Goal: Task Accomplishment & Management: Manage account settings

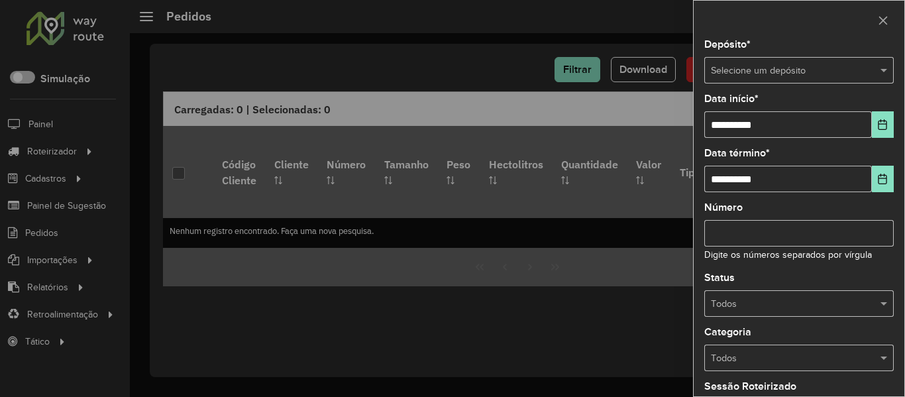
click at [807, 66] on input "text" at bounding box center [786, 71] width 150 height 15
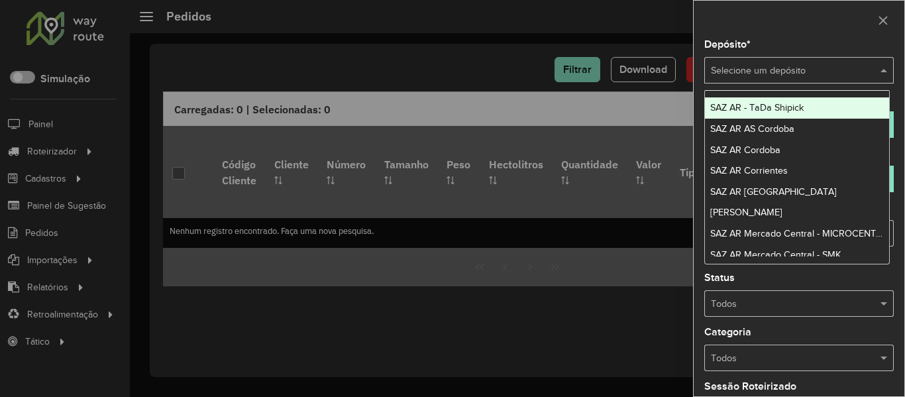
click at [811, 71] on input "text" at bounding box center [786, 71] width 150 height 15
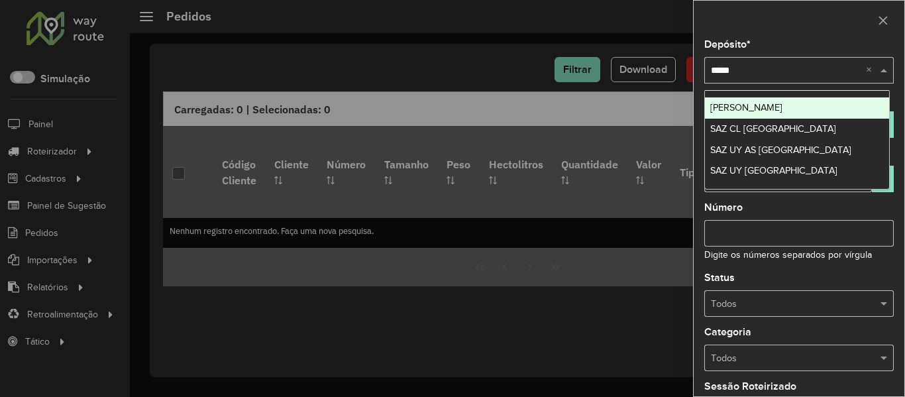
type input "******"
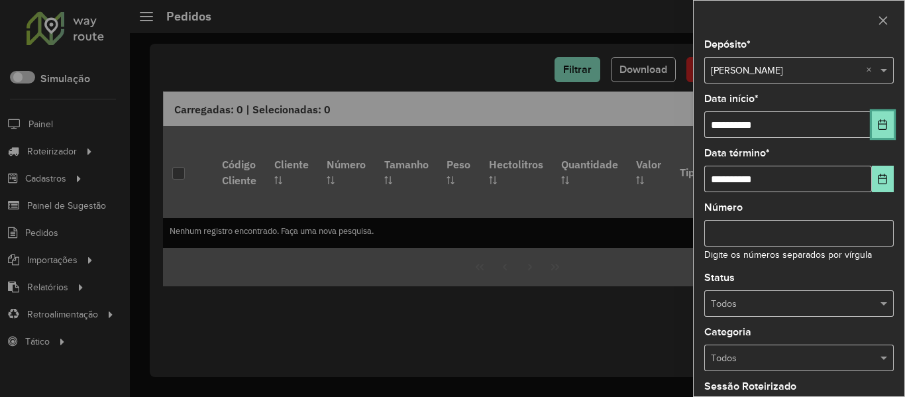
click at [887, 132] on button "Choose Date" at bounding box center [883, 124] width 22 height 27
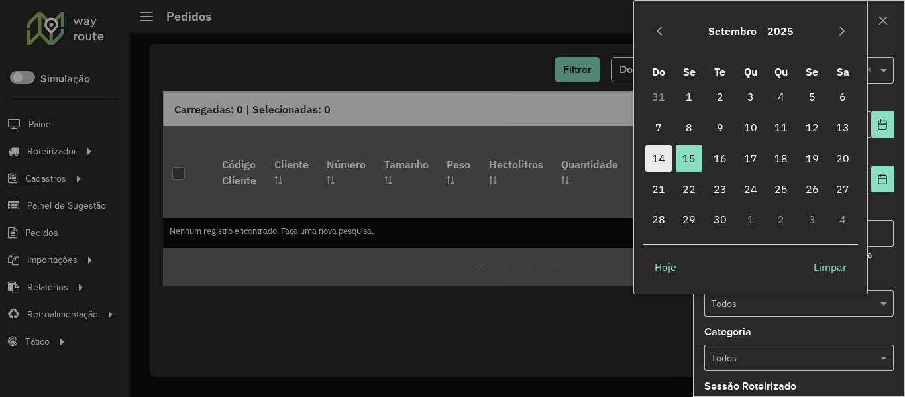
click at [663, 162] on span "14" at bounding box center [658, 158] width 27 height 27
type input "**********"
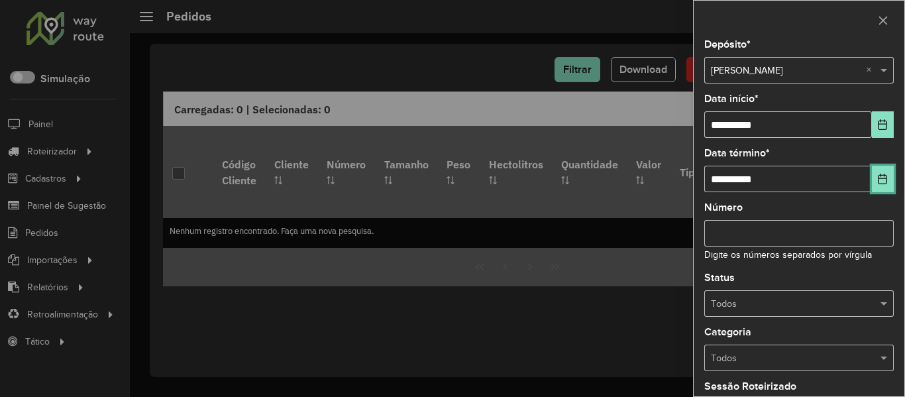
click at [882, 178] on icon "Choose Date" at bounding box center [883, 179] width 9 height 11
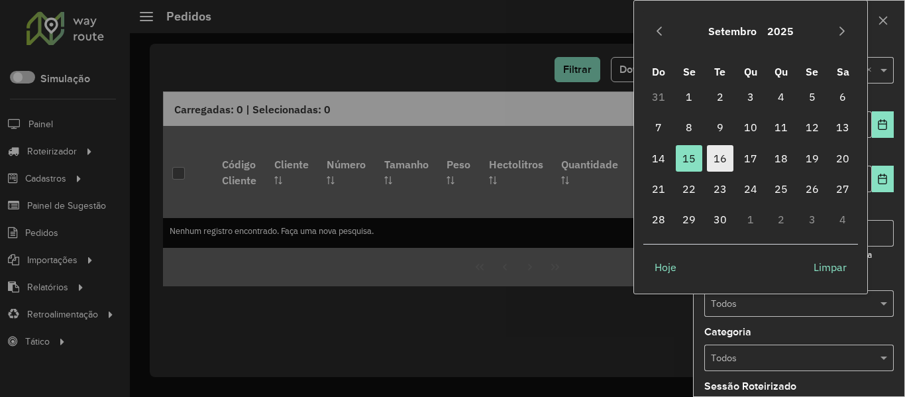
click at [729, 162] on span "16" at bounding box center [720, 158] width 27 height 27
type input "**********"
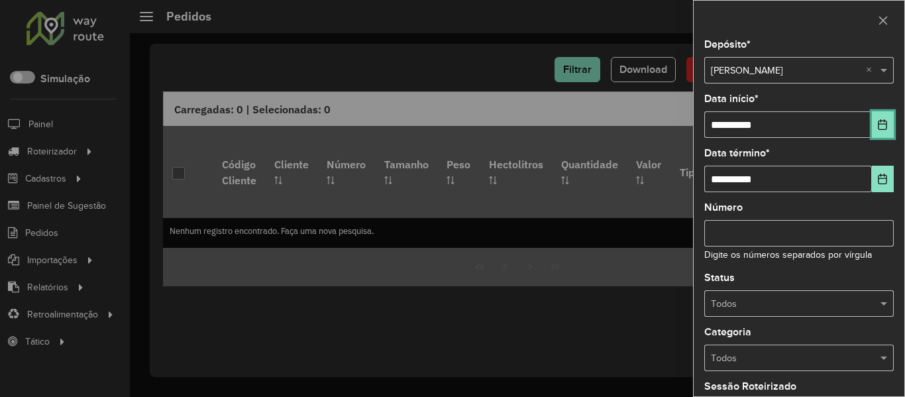
click at [876, 137] on button "Choose Date" at bounding box center [883, 124] width 22 height 27
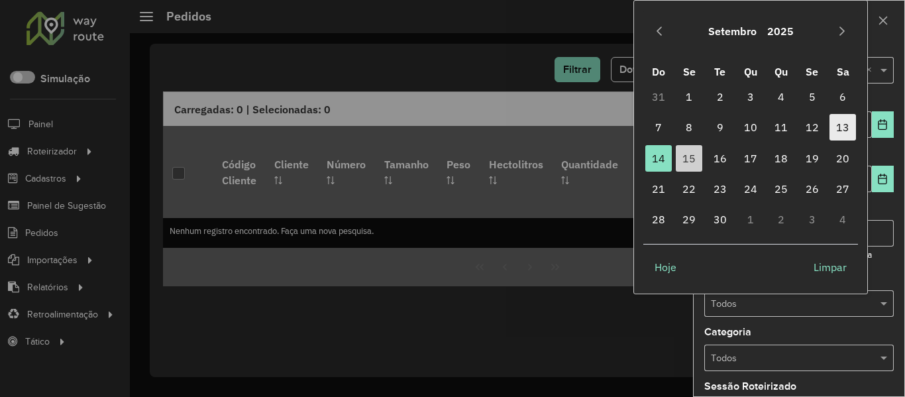
click at [849, 131] on span "13" at bounding box center [843, 127] width 27 height 27
type input "**********"
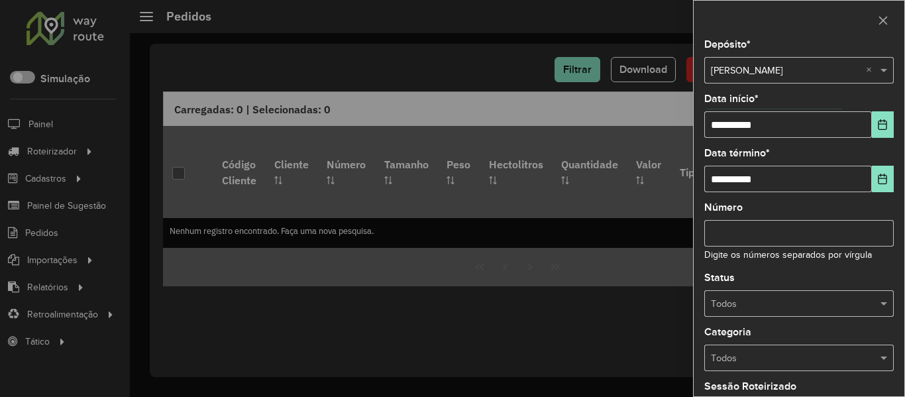
click at [862, 298] on div at bounding box center [799, 303] width 190 height 15
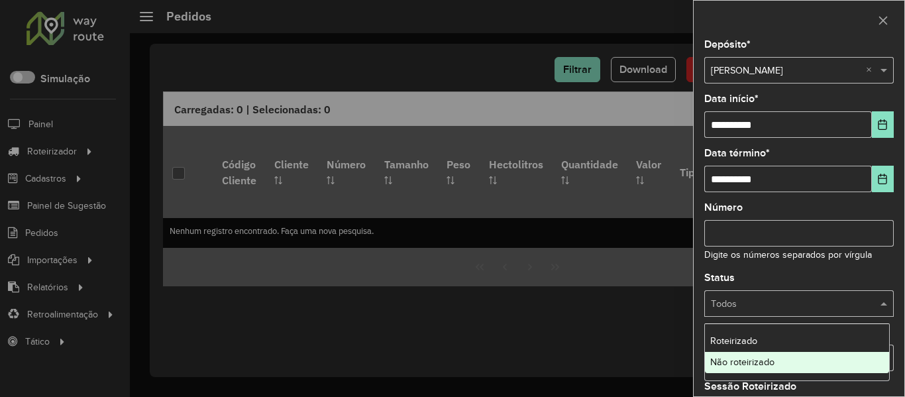
click at [838, 355] on div "Não roteirizado" at bounding box center [797, 362] width 184 height 21
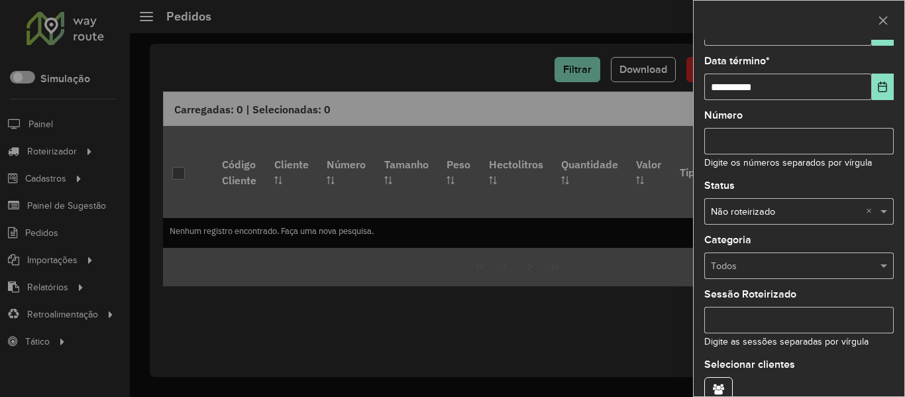
scroll to position [161, 0]
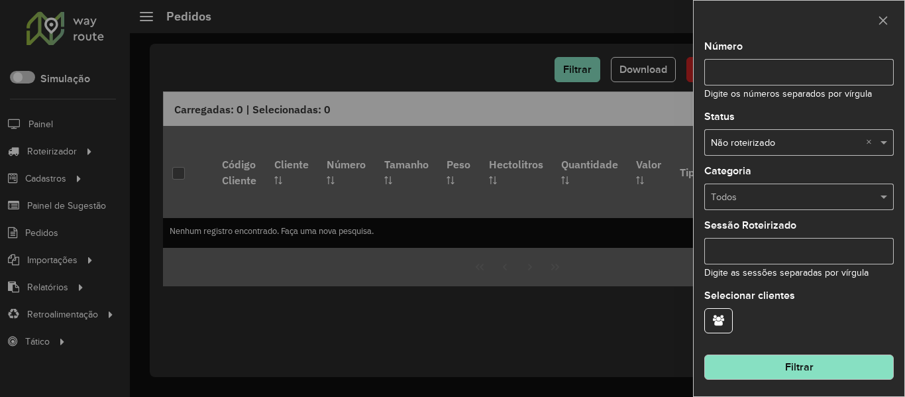
click at [824, 371] on button "Filtrar" at bounding box center [799, 367] width 190 height 25
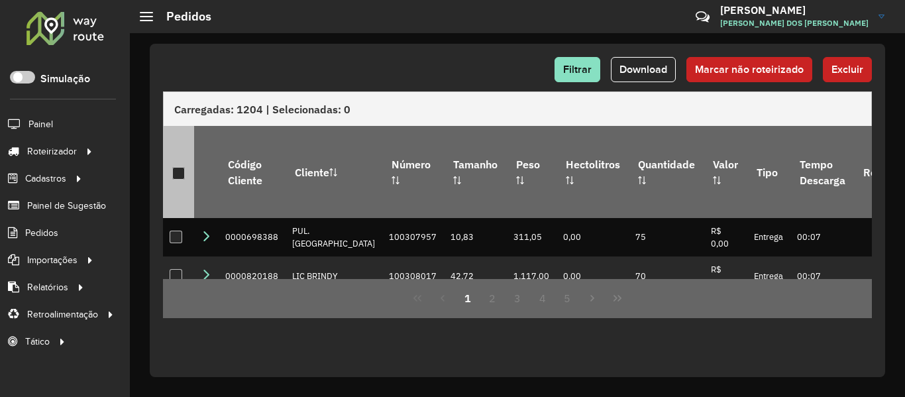
click at [182, 168] on div at bounding box center [178, 173] width 13 height 13
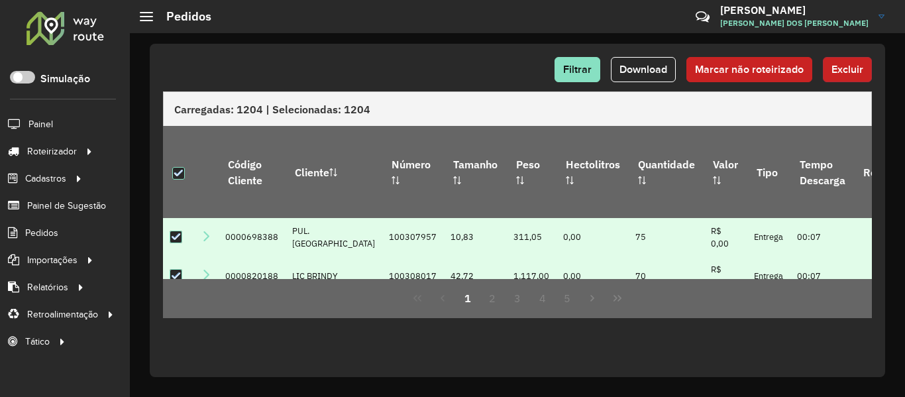
click at [864, 68] on button "Excluir" at bounding box center [847, 69] width 49 height 25
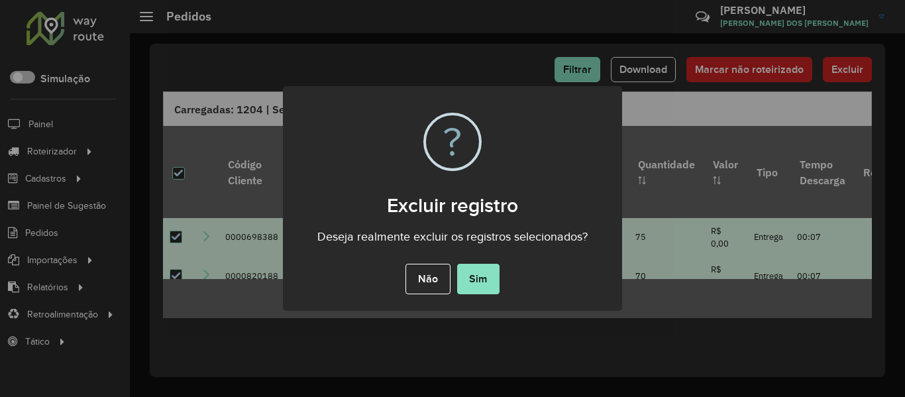
click at [503, 292] on div "Não No Sim" at bounding box center [452, 278] width 339 height 37
click at [478, 279] on button "Sim" at bounding box center [478, 279] width 42 height 30
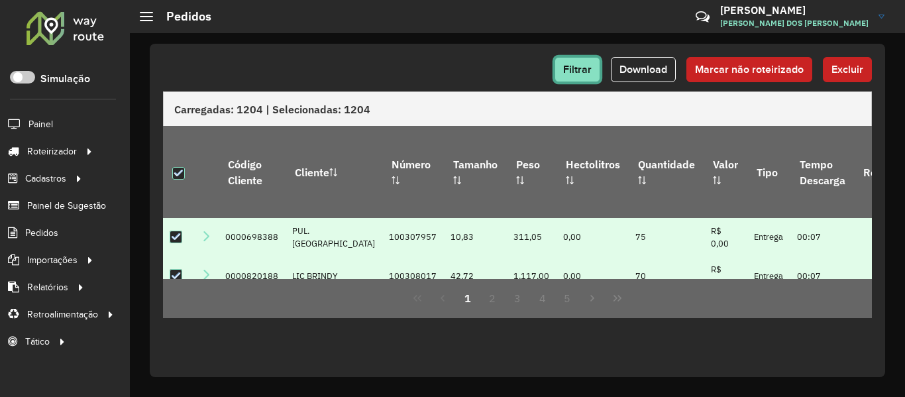
click at [575, 71] on span "Filtrar" at bounding box center [577, 69] width 28 height 11
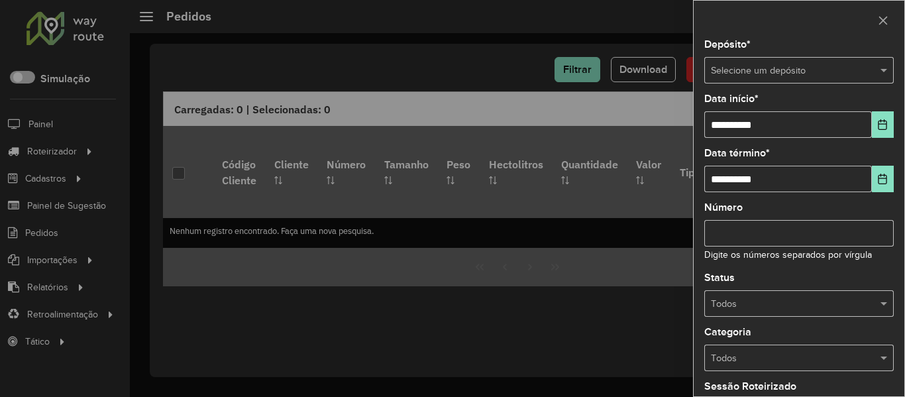
click at [787, 72] on input "text" at bounding box center [786, 71] width 150 height 15
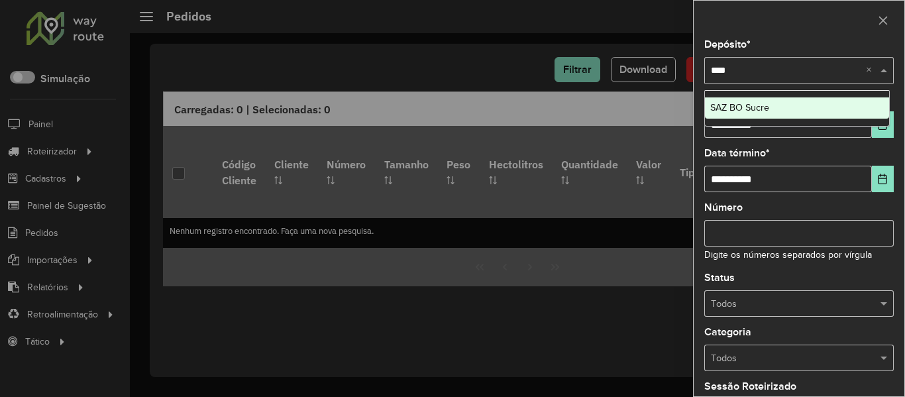
type input "*****"
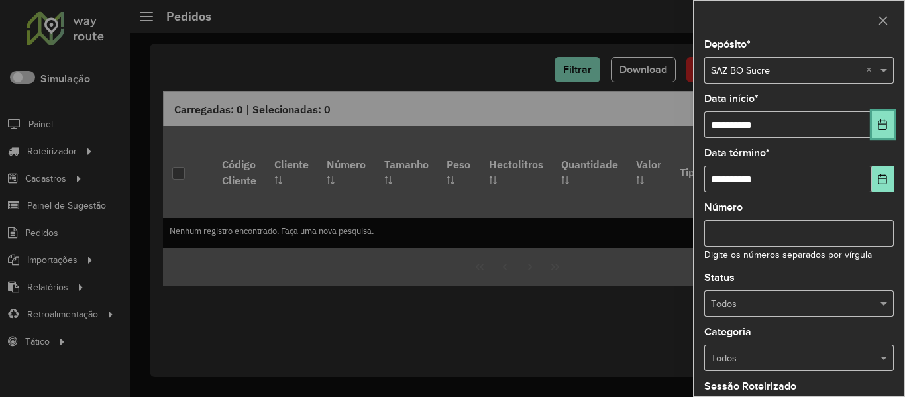
click at [872, 125] on button "Choose Date" at bounding box center [883, 124] width 22 height 27
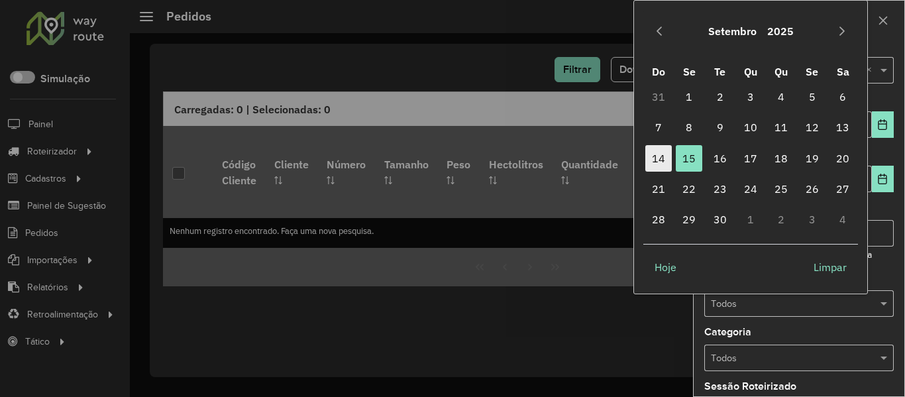
click at [663, 162] on span "14" at bounding box center [658, 158] width 27 height 27
type input "**********"
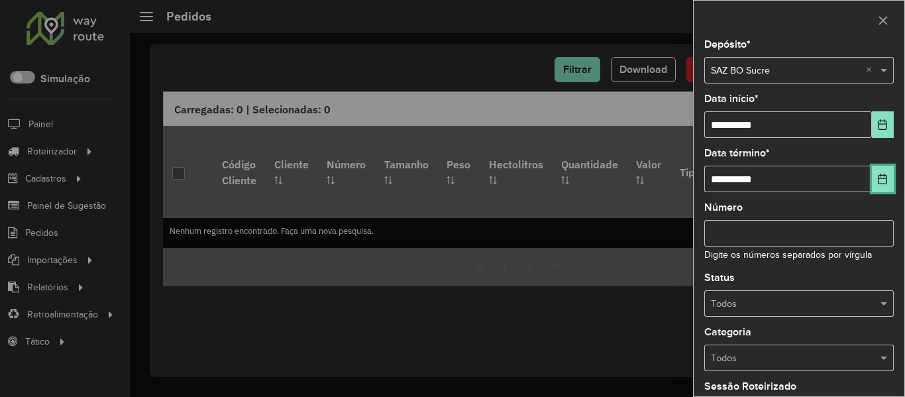
click at [877, 180] on icon "Choose Date" at bounding box center [882, 179] width 11 height 11
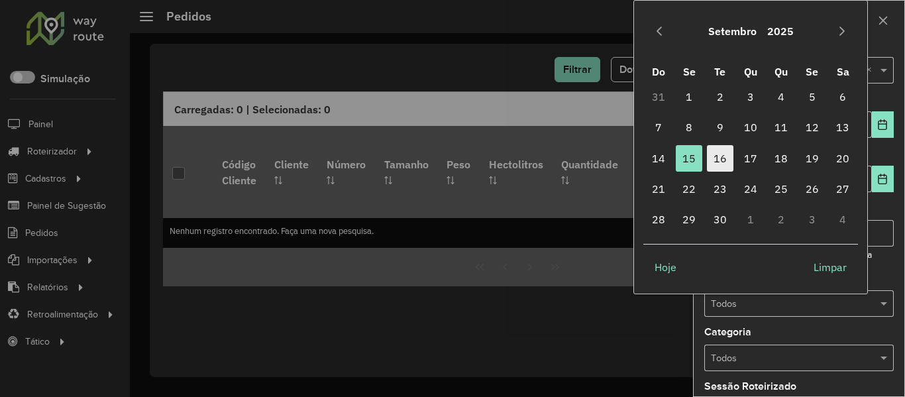
click at [722, 161] on span "16" at bounding box center [720, 158] width 27 height 27
type input "**********"
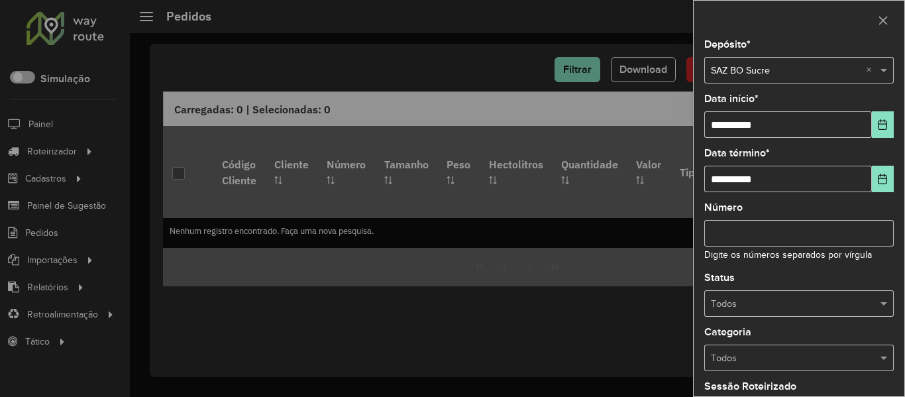
click at [838, 289] on div "Status Todos" at bounding box center [799, 295] width 190 height 44
click at [837, 308] on input "text" at bounding box center [786, 304] width 150 height 15
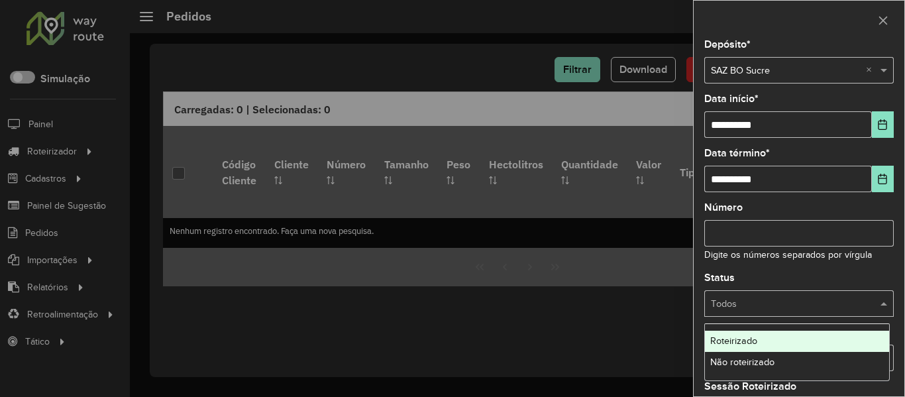
click at [806, 348] on div "Roteirizado" at bounding box center [797, 341] width 184 height 21
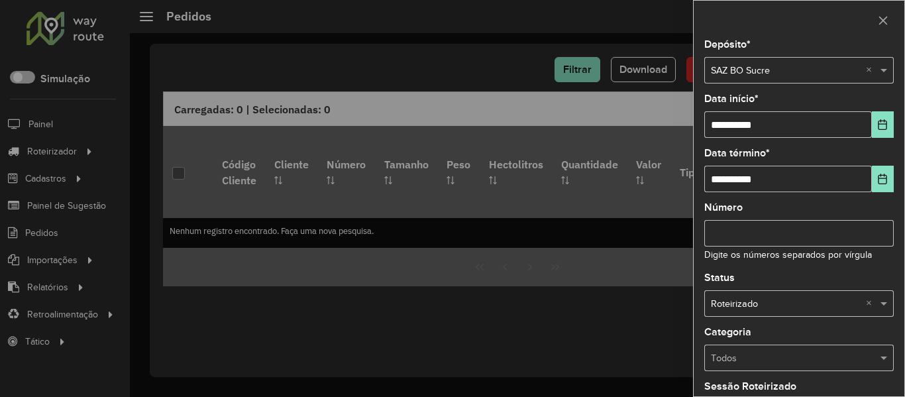
click at [811, 298] on input "text" at bounding box center [786, 304] width 150 height 15
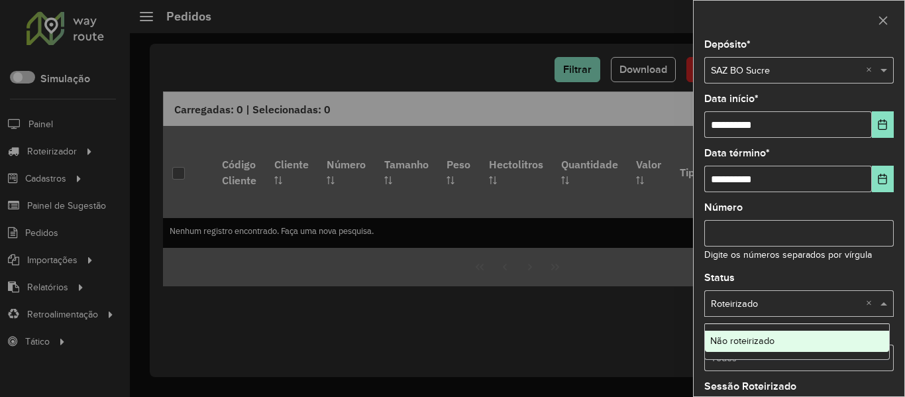
drag, startPoint x: 779, startPoint y: 353, endPoint x: 781, endPoint y: 341, distance: 11.3
click at [781, 341] on ng-dropdown-panel "Não roteirizado" at bounding box center [797, 341] width 186 height 36
click at [781, 341] on div "Não roteirizado" at bounding box center [797, 341] width 184 height 21
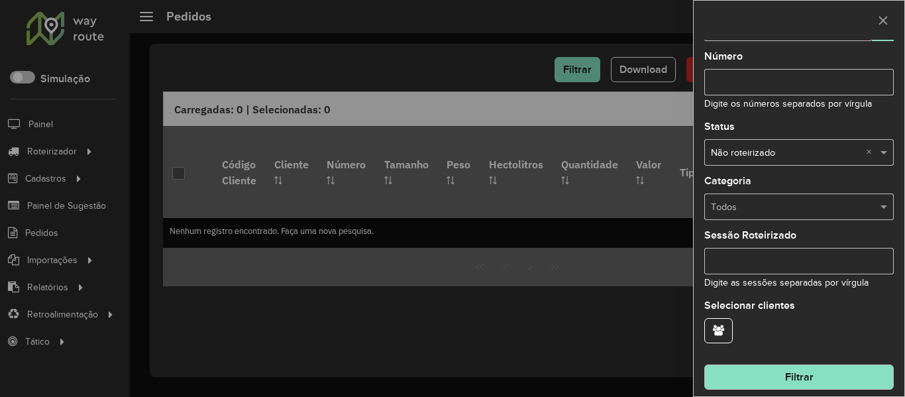
scroll to position [161, 0]
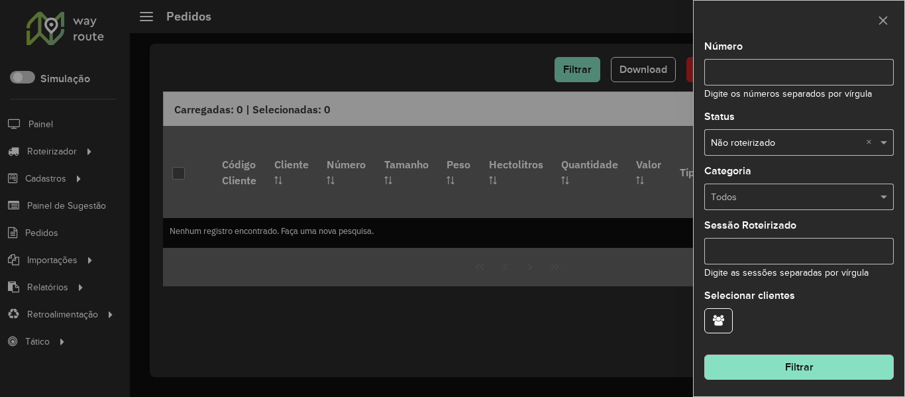
click at [818, 380] on div "**********" at bounding box center [799, 218] width 211 height 357
click at [818, 365] on button "Filtrar" at bounding box center [799, 367] width 190 height 25
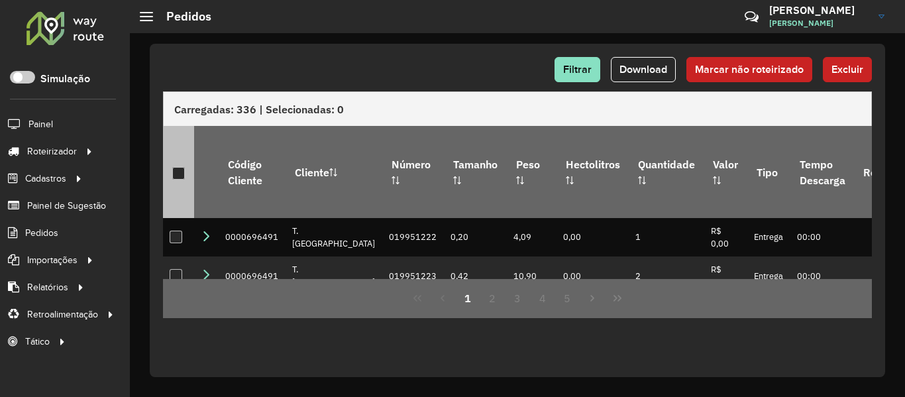
click at [165, 165] on th at bounding box center [178, 171] width 31 height 91
click at [174, 167] on div at bounding box center [178, 173] width 13 height 13
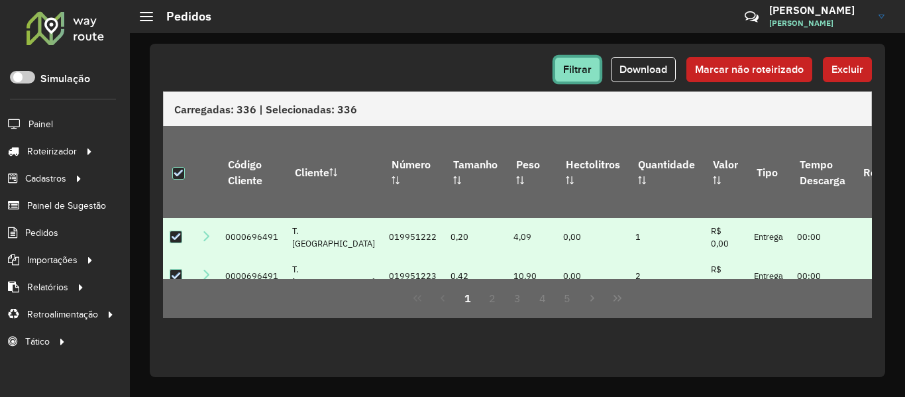
click at [578, 69] on span "Filtrar" at bounding box center [577, 69] width 28 height 11
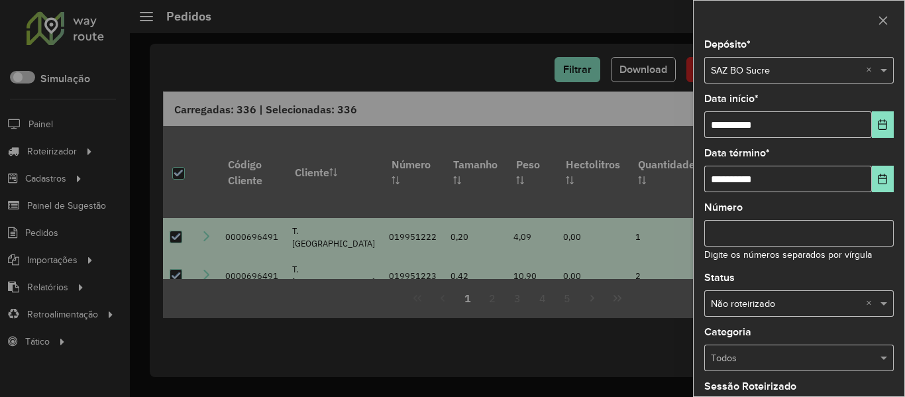
drag, startPoint x: 474, startPoint y: 64, endPoint x: 713, endPoint y: 93, distance: 240.9
click at [476, 64] on div at bounding box center [452, 198] width 905 height 397
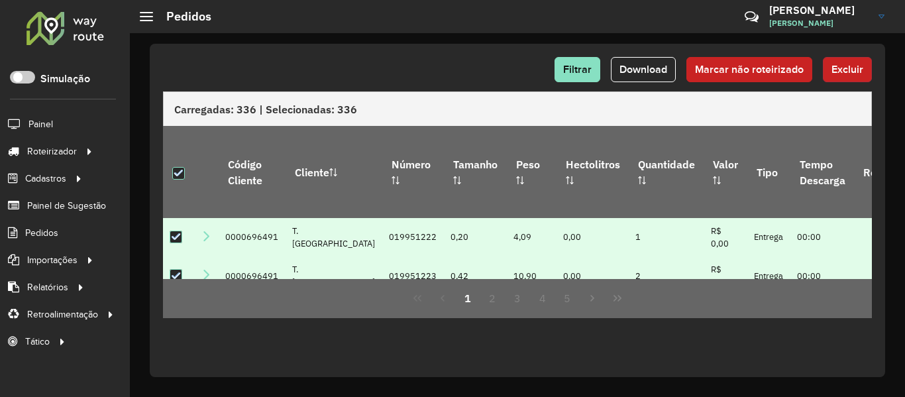
click at [848, 76] on button "Excluir" at bounding box center [847, 69] width 49 height 25
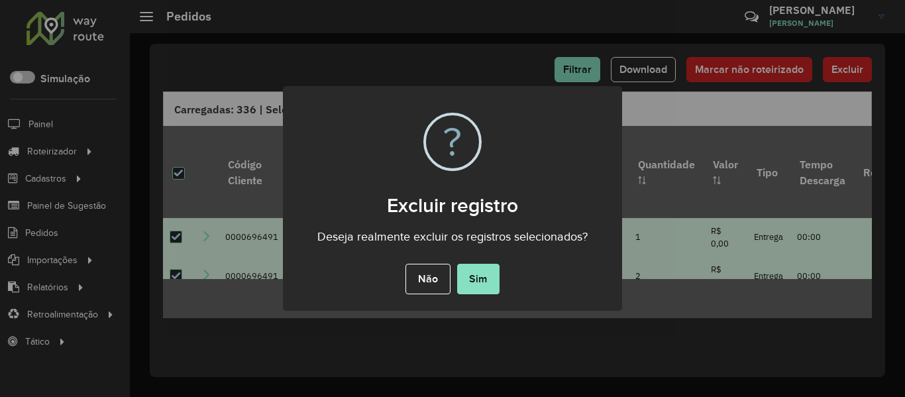
drag, startPoint x: 472, startPoint y: 276, endPoint x: 482, endPoint y: 231, distance: 46.8
click at [473, 276] on button "Sim" at bounding box center [478, 279] width 42 height 30
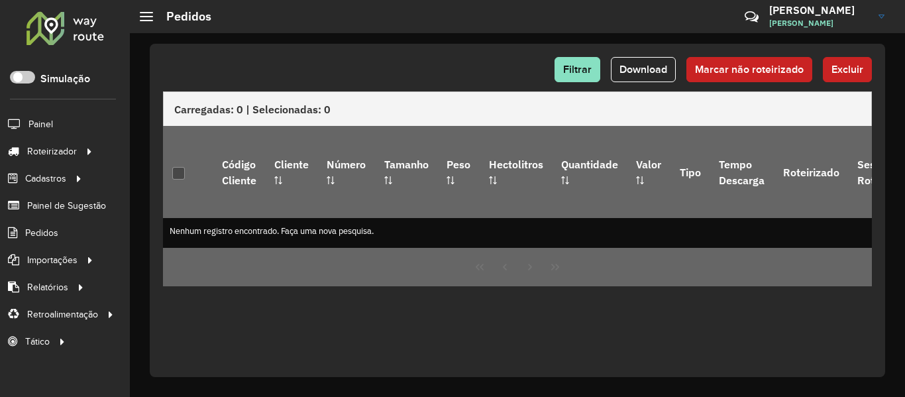
click at [583, 85] on div "Filtrar Download Marcar não roteirizado Excluir" at bounding box center [517, 74] width 709 height 34
click at [585, 71] on span "Filtrar" at bounding box center [577, 69] width 28 height 11
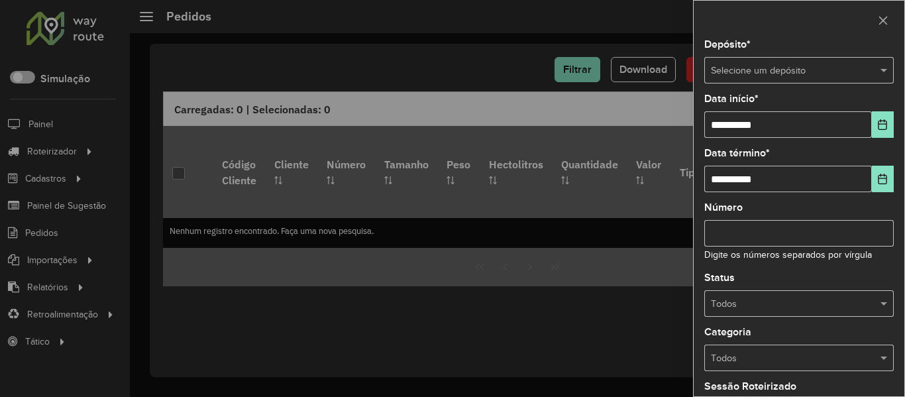
click at [767, 40] on div "Depósito * Selecione um depósito" at bounding box center [799, 62] width 190 height 44
click at [769, 78] on div "Selecione um depósito" at bounding box center [799, 70] width 190 height 27
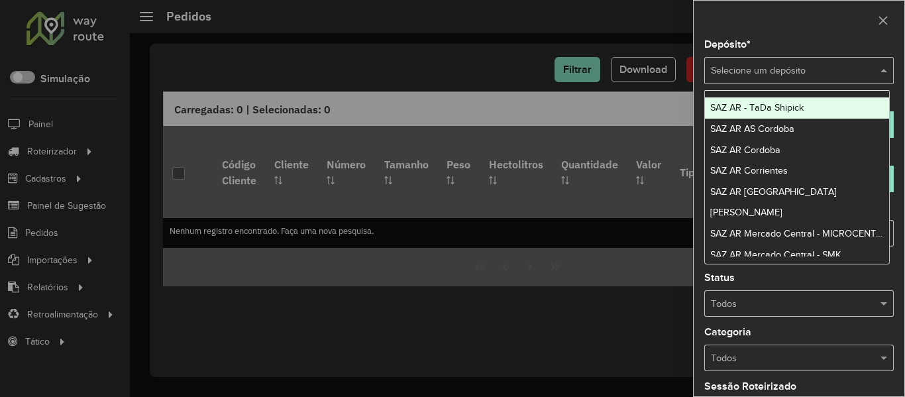
click at [784, 68] on input "text" at bounding box center [786, 71] width 150 height 15
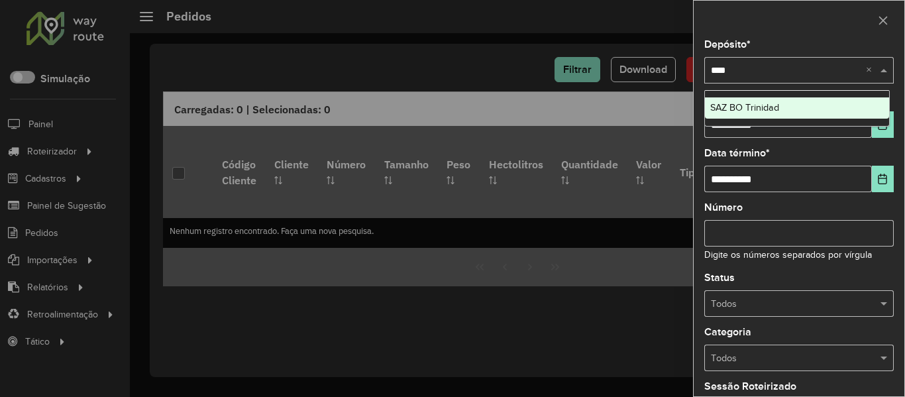
type input "*****"
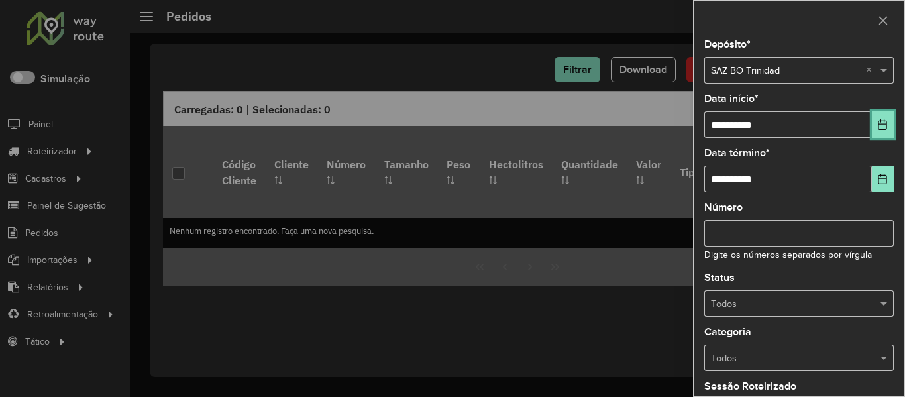
click at [877, 119] on icon "Choose Date" at bounding box center [882, 124] width 11 height 11
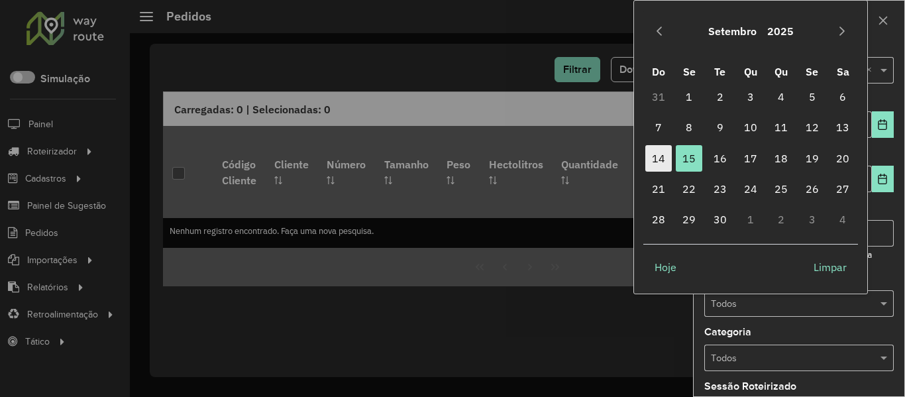
click at [665, 161] on span "14" at bounding box center [658, 158] width 27 height 27
type input "**********"
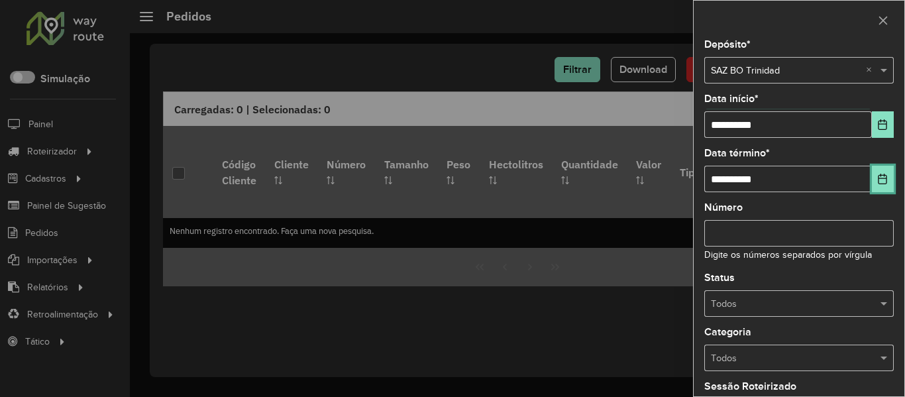
drag, startPoint x: 882, startPoint y: 187, endPoint x: 877, endPoint y: 182, distance: 7.0
click at [883, 187] on button "Choose Date" at bounding box center [883, 179] width 22 height 27
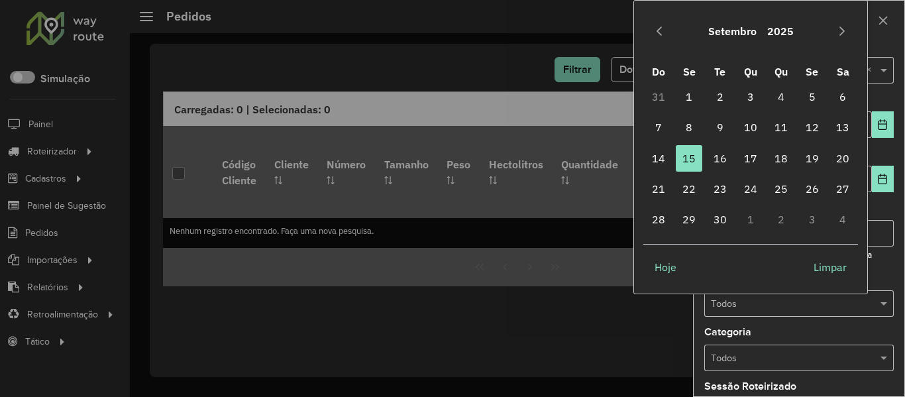
drag, startPoint x: 724, startPoint y: 161, endPoint x: 840, endPoint y: 207, distance: 124.9
click at [726, 161] on span "16" at bounding box center [720, 158] width 27 height 27
type input "**********"
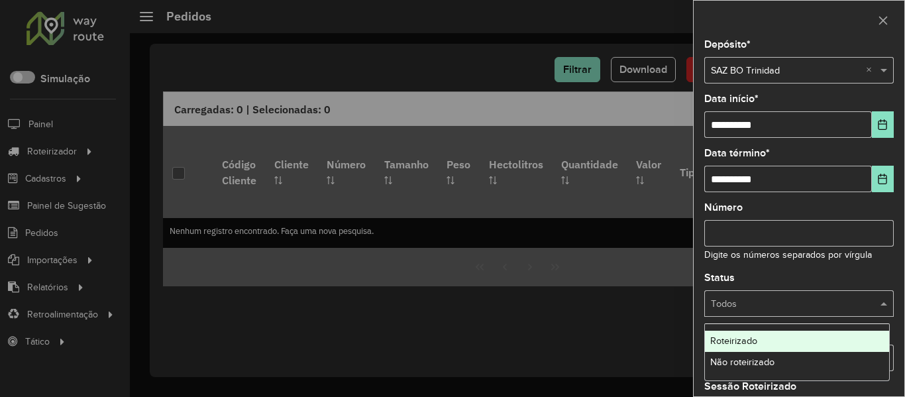
click at [842, 295] on div "Todos" at bounding box center [799, 303] width 190 height 27
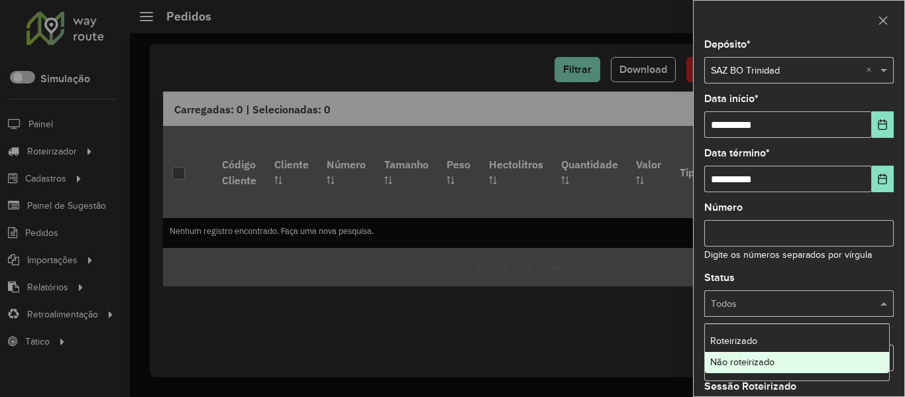
click at [809, 353] on div "Não roteirizado" at bounding box center [797, 362] width 184 height 21
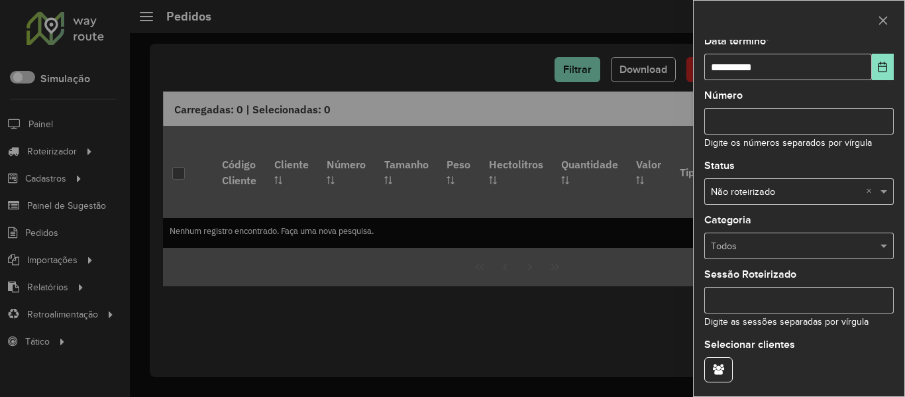
scroll to position [161, 0]
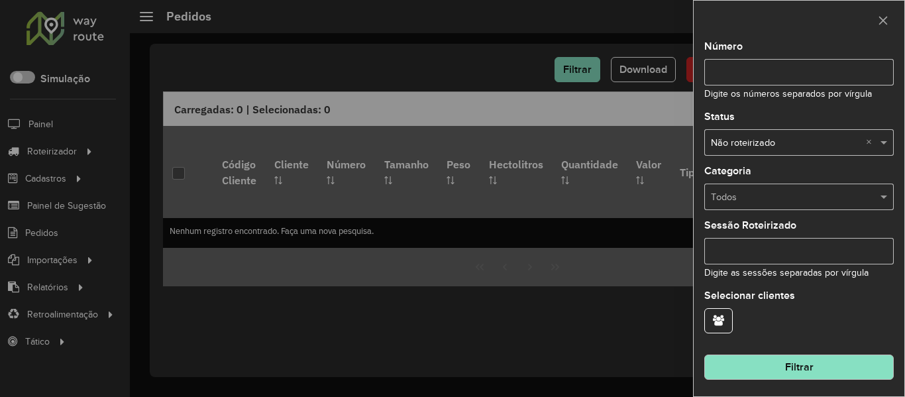
click at [830, 383] on div "**********" at bounding box center [799, 218] width 211 height 357
click at [836, 375] on button "Filtrar" at bounding box center [799, 367] width 190 height 25
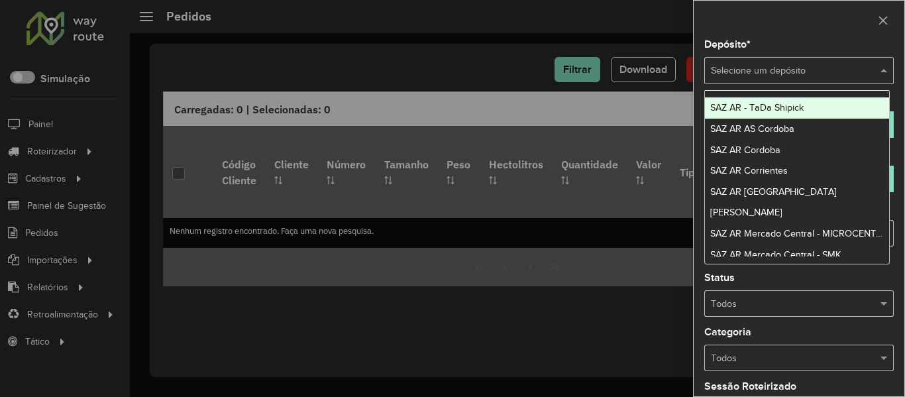
click at [802, 72] on input "text" at bounding box center [786, 71] width 150 height 15
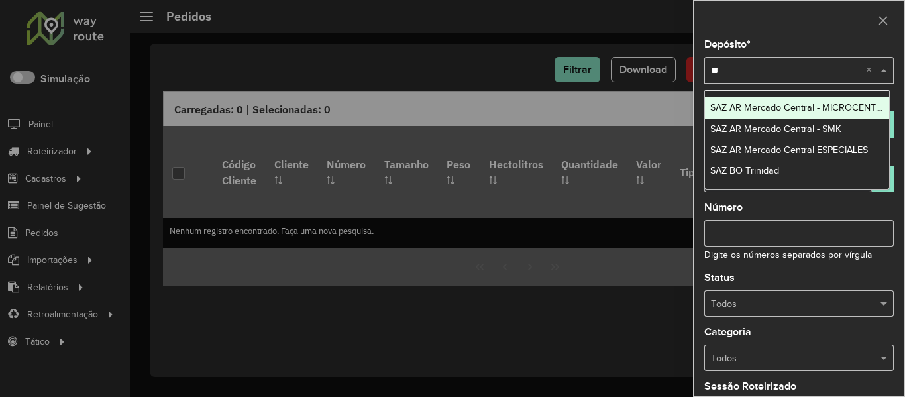
type input "***"
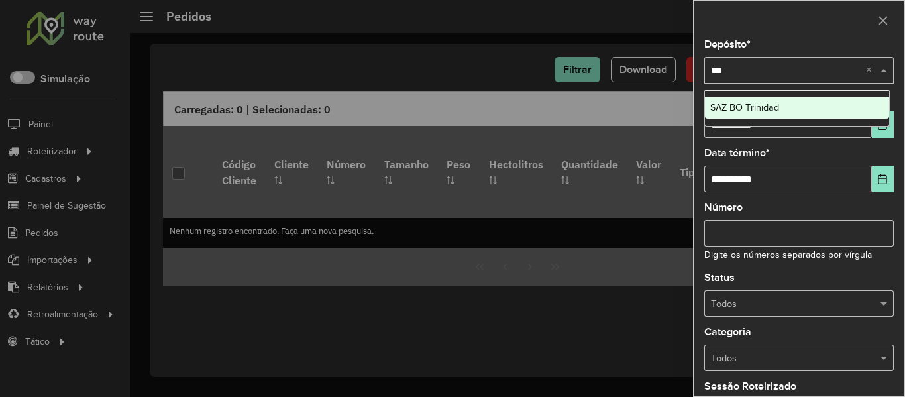
click at [790, 112] on div "SAZ BO Trinidad" at bounding box center [797, 107] width 184 height 21
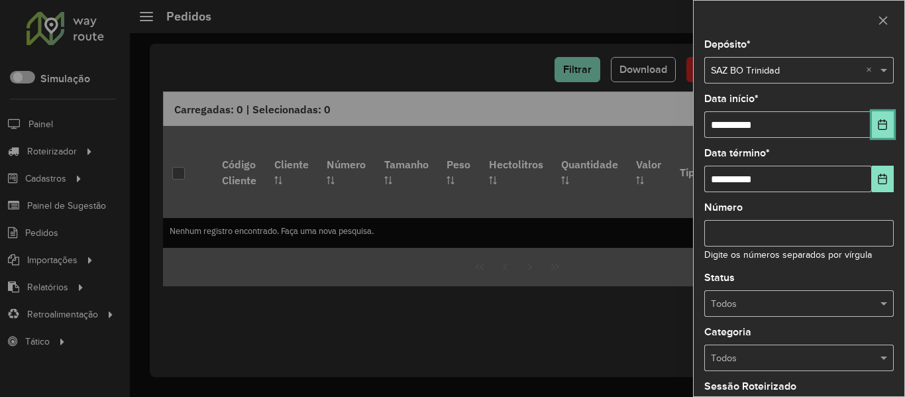
click at [877, 131] on button "Choose Date" at bounding box center [883, 124] width 22 height 27
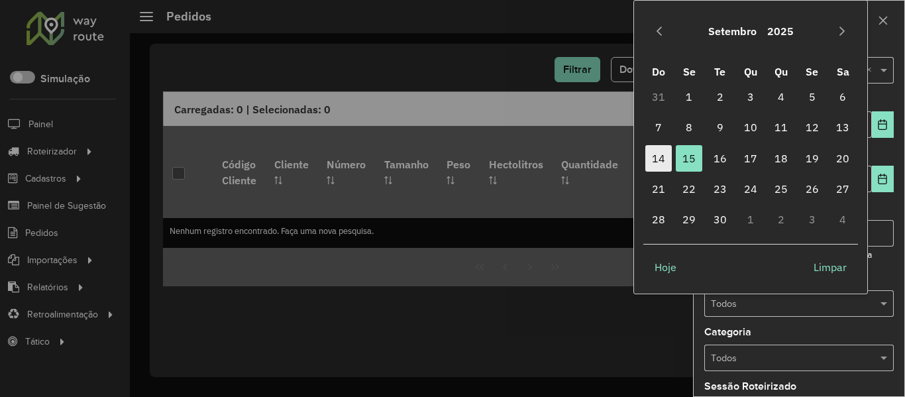
click at [664, 166] on span "14" at bounding box center [658, 158] width 27 height 27
type input "**********"
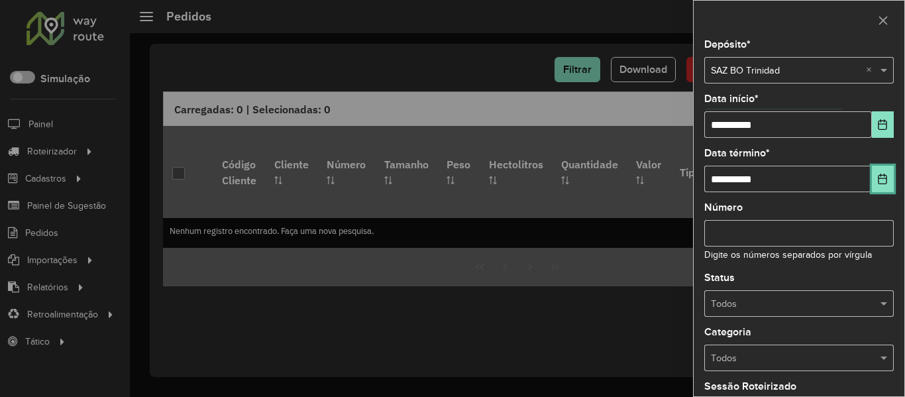
click at [881, 182] on icon "Choose Date" at bounding box center [882, 179] width 11 height 11
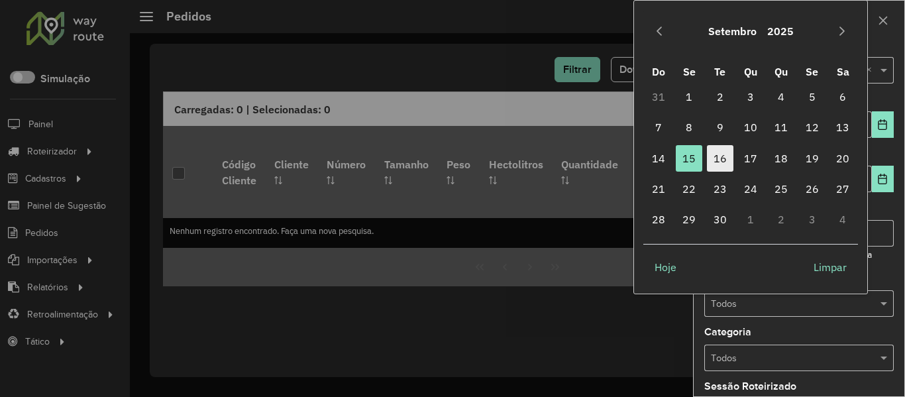
click at [726, 158] on span "16" at bounding box center [720, 158] width 27 height 27
type input "**********"
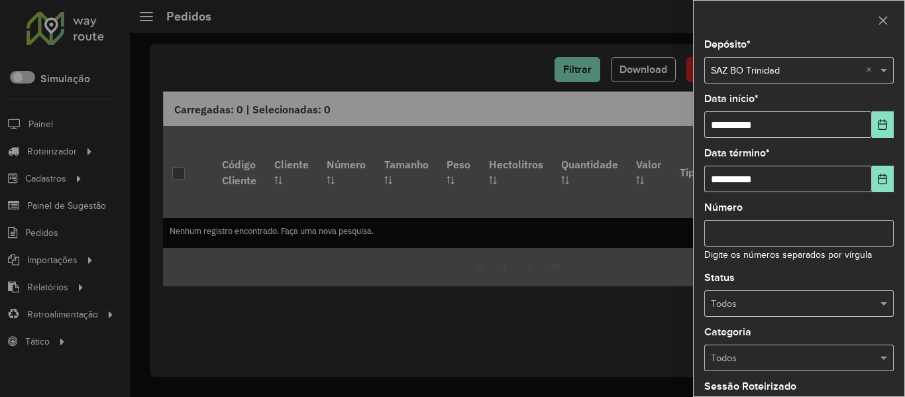
click at [820, 303] on input "text" at bounding box center [786, 304] width 150 height 15
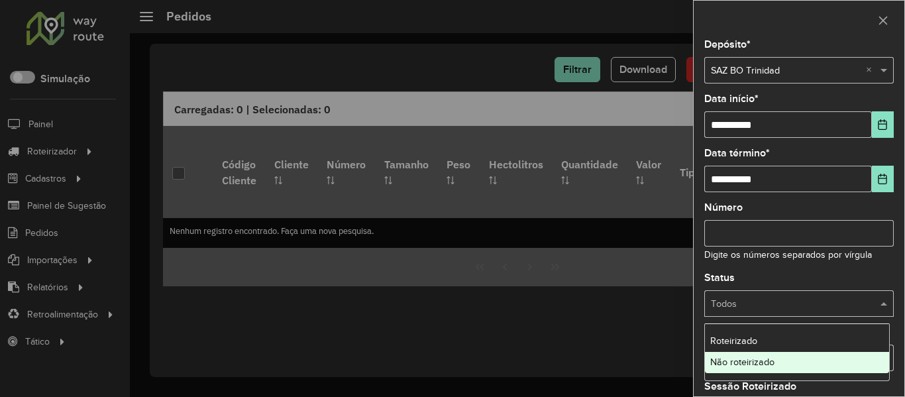
click at [806, 361] on div "Não roteirizado" at bounding box center [797, 362] width 184 height 21
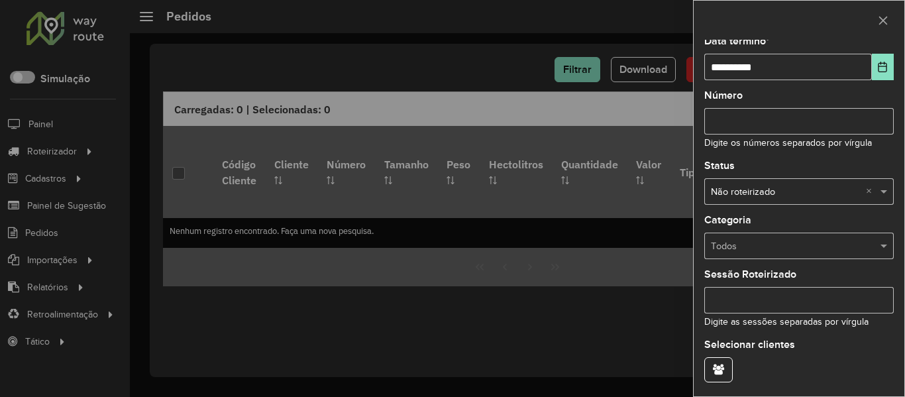
scroll to position [161, 0]
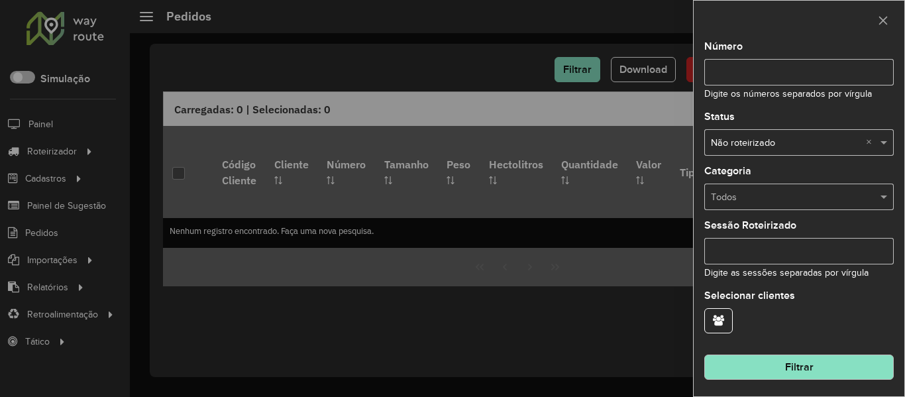
drag, startPoint x: 828, startPoint y: 350, endPoint x: 822, endPoint y: 368, distance: 18.9
click at [828, 351] on hb-field-button "Filtrar" at bounding box center [799, 362] width 190 height 36
click at [822, 368] on button "Filtrar" at bounding box center [799, 367] width 190 height 25
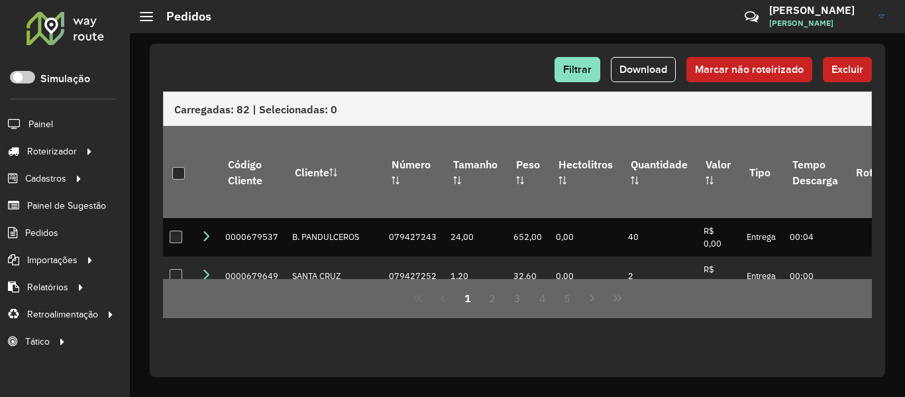
drag, startPoint x: 178, startPoint y: 164, endPoint x: 461, endPoint y: 109, distance: 288.8
click at [178, 167] on div at bounding box center [178, 173] width 13 height 13
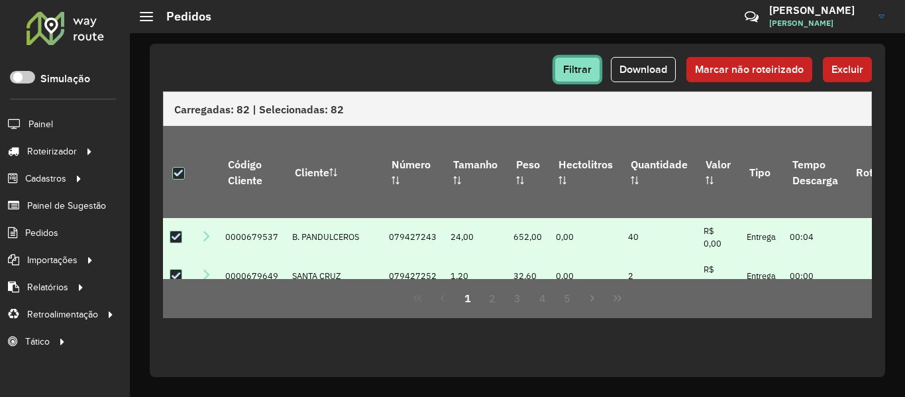
click at [590, 59] on button "Filtrar" at bounding box center [578, 69] width 46 height 25
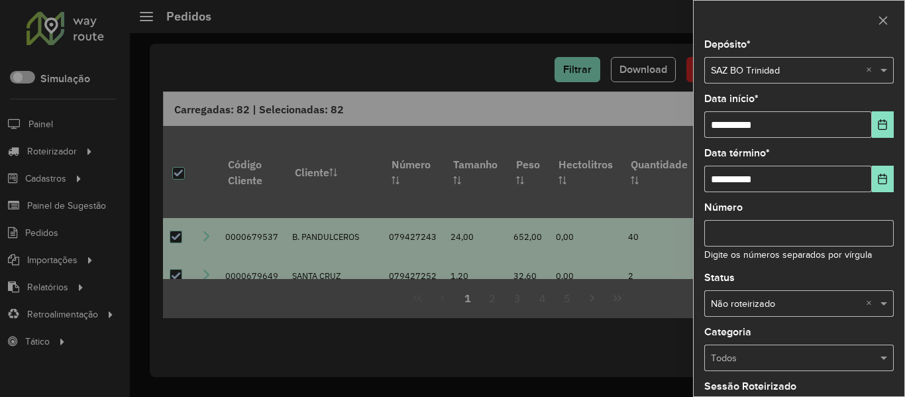
click at [586, 63] on div at bounding box center [452, 198] width 905 height 397
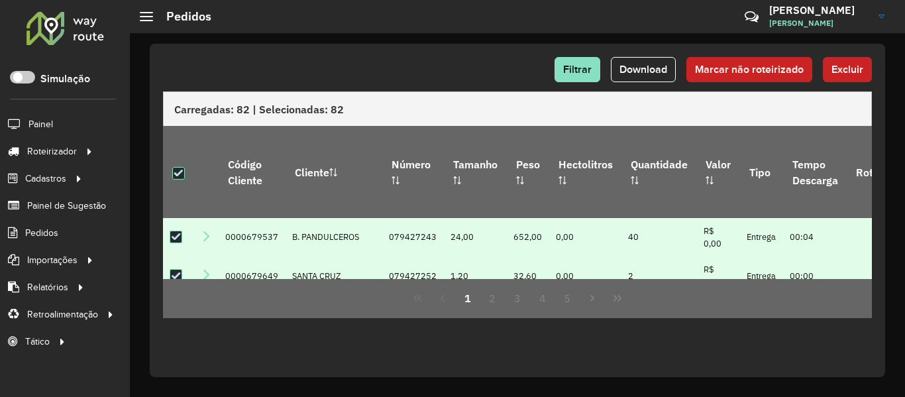
click at [854, 76] on button "Excluir" at bounding box center [847, 69] width 49 height 25
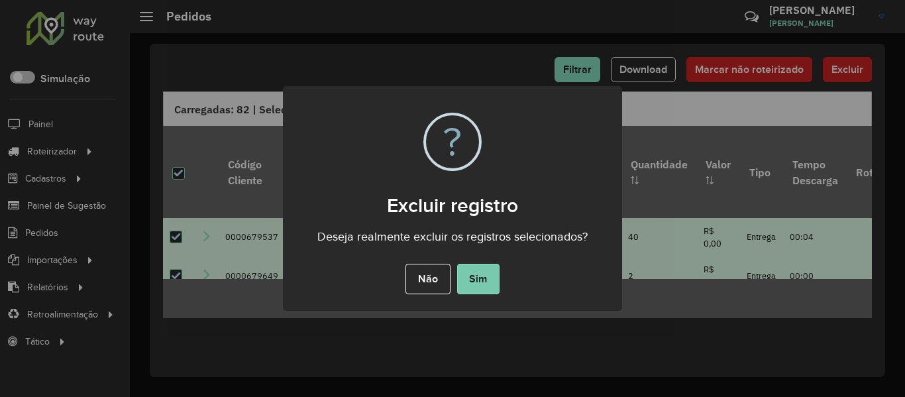
click at [474, 283] on button "Sim" at bounding box center [478, 279] width 42 height 30
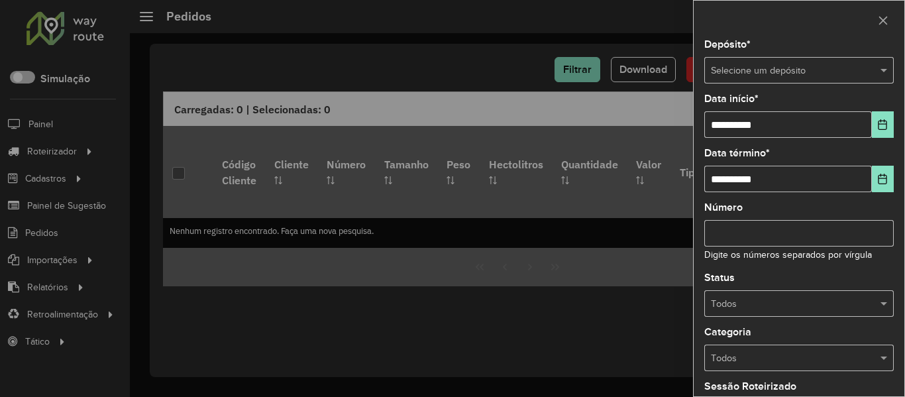
click at [733, 69] on input "text" at bounding box center [786, 71] width 150 height 15
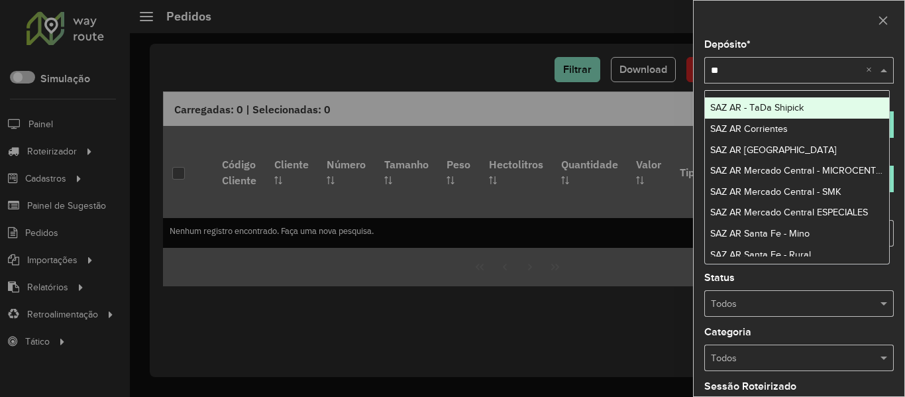
type input "***"
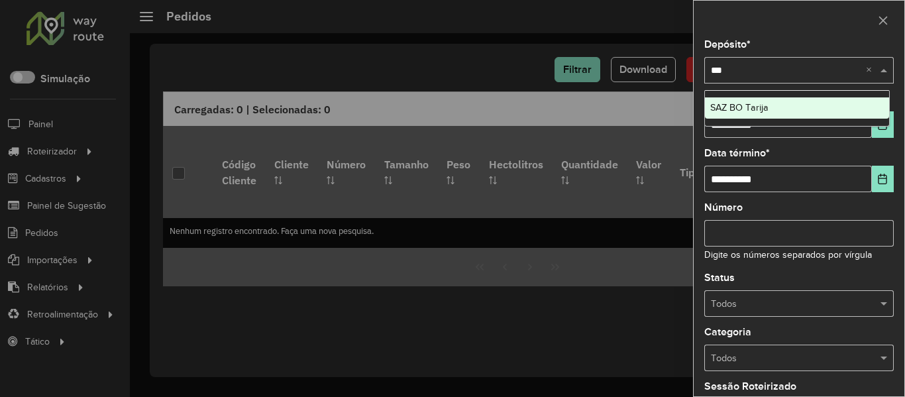
click at [760, 105] on span "SAZ BO Tarija" at bounding box center [739, 107] width 58 height 11
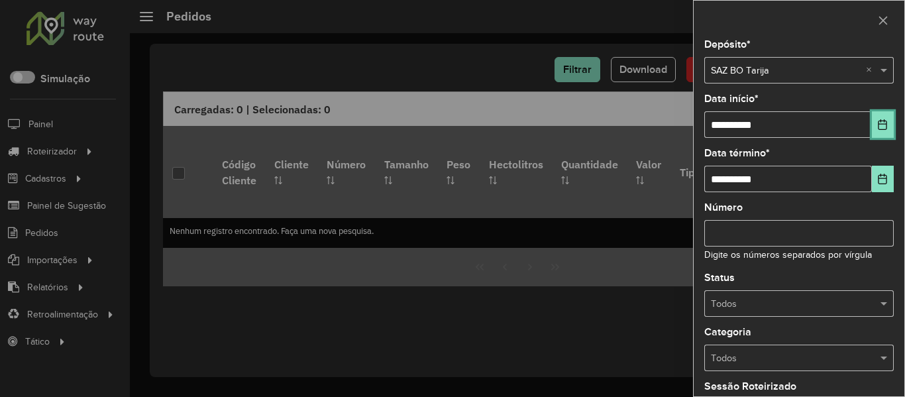
click at [880, 117] on button "Choose Date" at bounding box center [883, 124] width 22 height 27
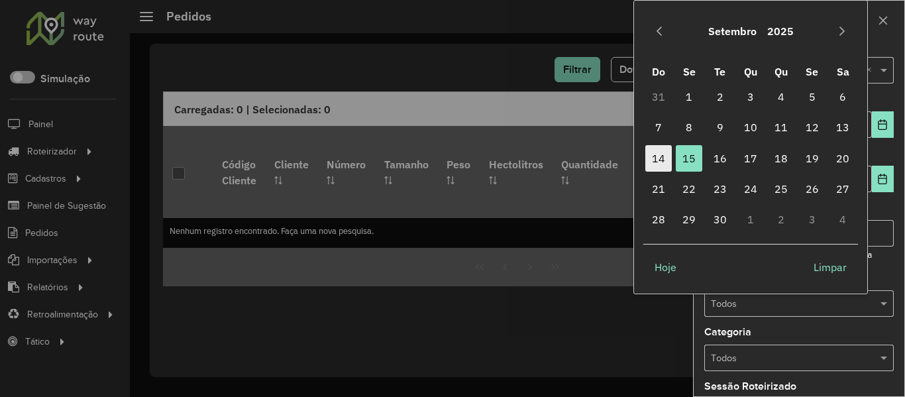
click at [667, 162] on span "14" at bounding box center [658, 158] width 27 height 27
type input "**********"
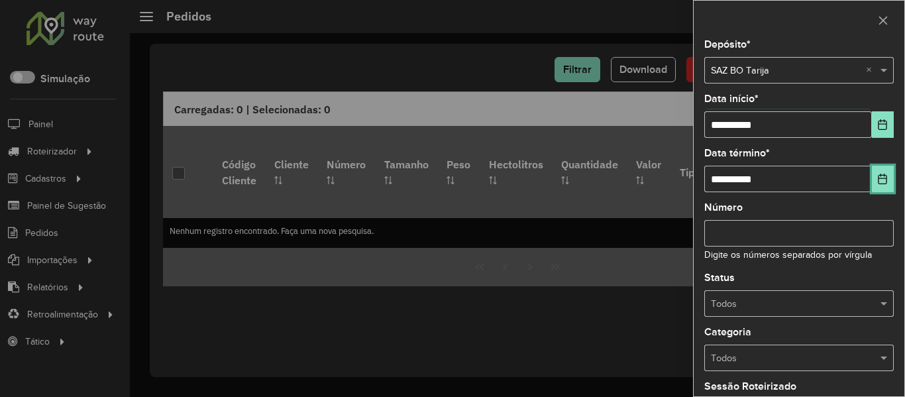
click at [879, 182] on icon "Choose Date" at bounding box center [883, 179] width 9 height 11
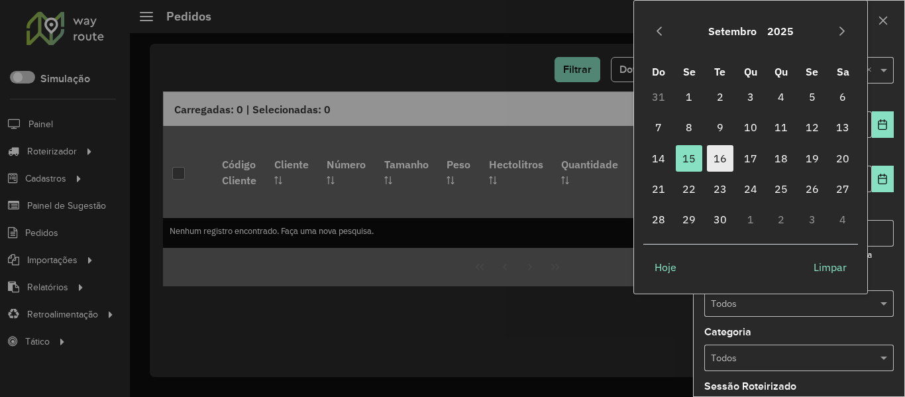
click at [727, 164] on span "16" at bounding box center [720, 158] width 27 height 27
type input "**********"
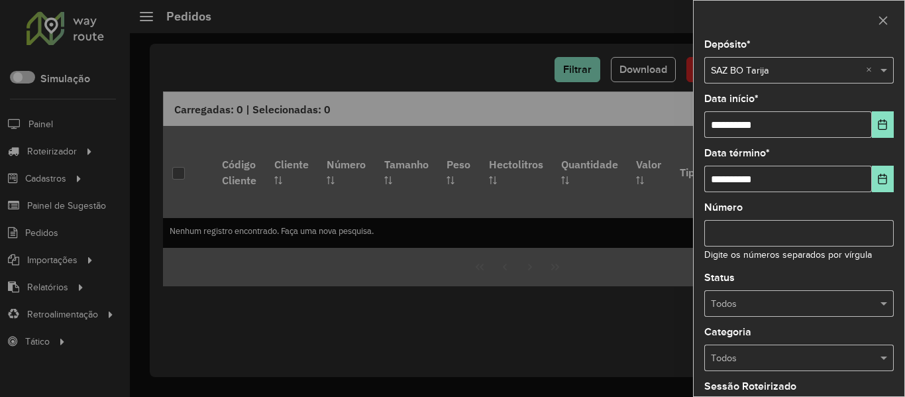
click at [831, 306] on input "text" at bounding box center [786, 304] width 150 height 15
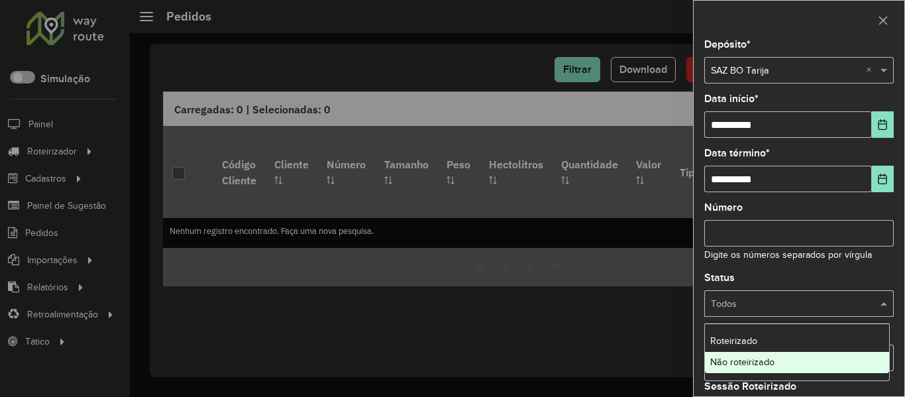
click at [809, 363] on div "Não roteirizado" at bounding box center [797, 362] width 184 height 21
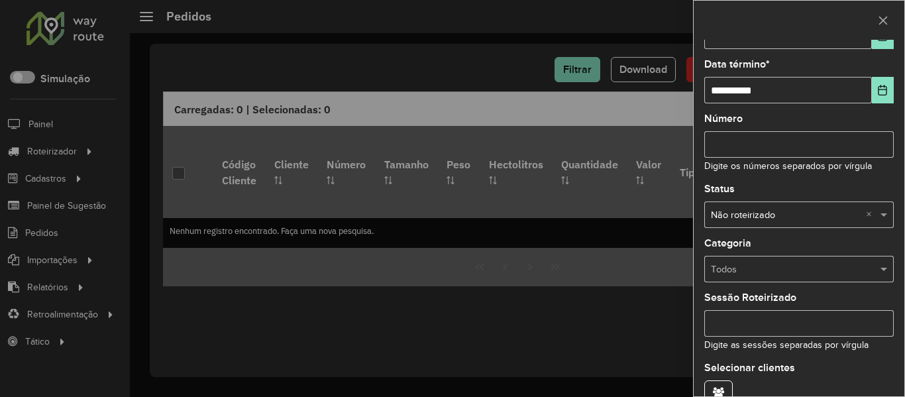
scroll to position [161, 0]
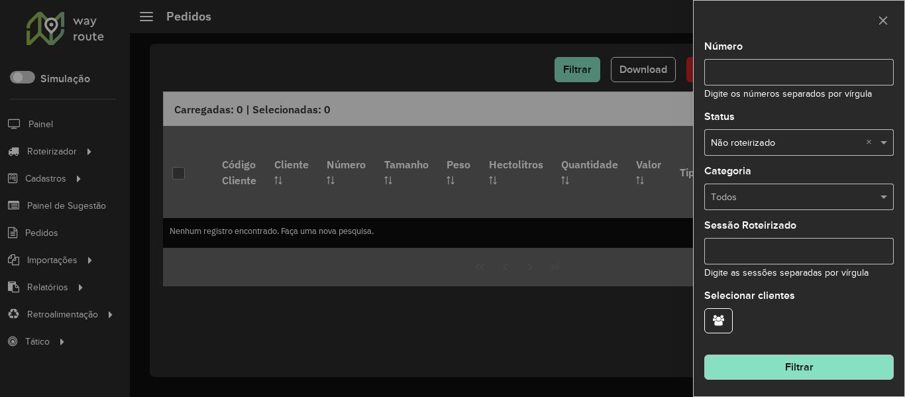
click at [803, 363] on button "Filtrar" at bounding box center [799, 367] width 190 height 25
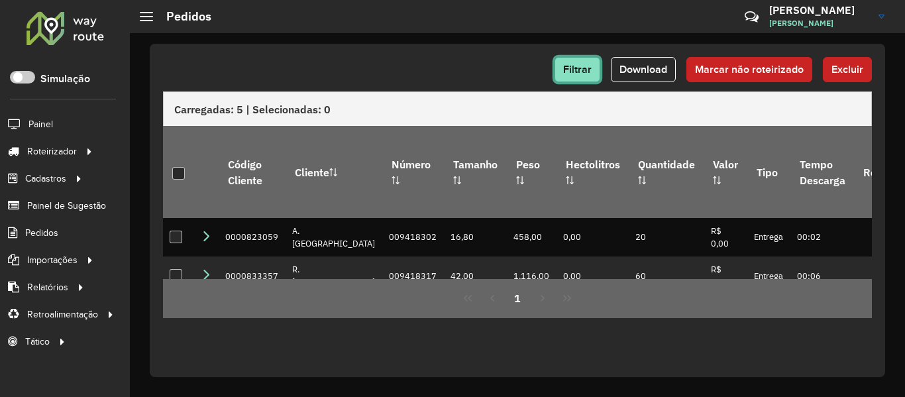
click at [582, 69] on span "Filtrar" at bounding box center [577, 69] width 28 height 11
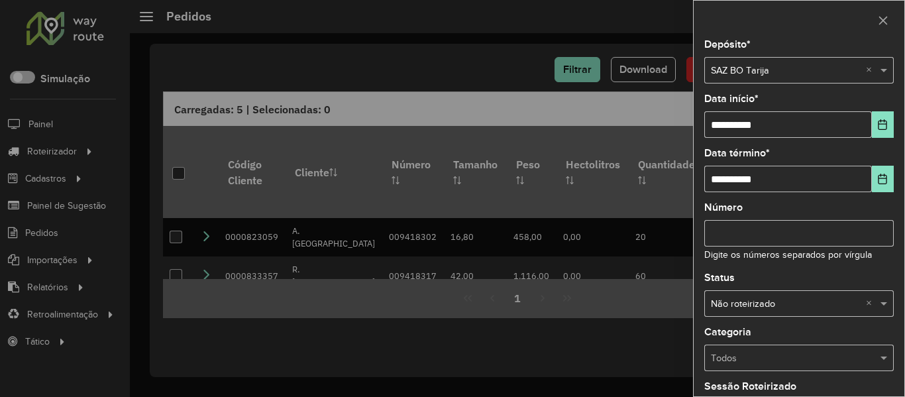
click at [486, 70] on div at bounding box center [452, 198] width 905 height 397
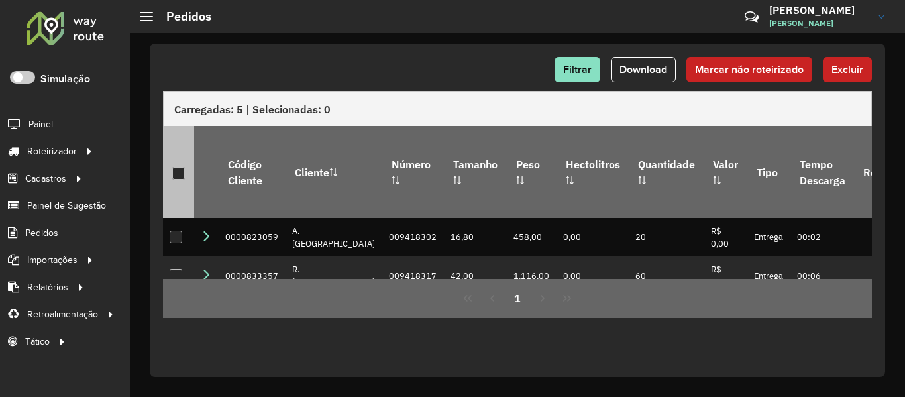
click at [170, 163] on th at bounding box center [178, 171] width 31 height 91
drag, startPoint x: 162, startPoint y: 170, endPoint x: 176, endPoint y: 166, distance: 14.5
click at [168, 170] on div "Filtrar Download Marcar não roteirizado Excluir Carregadas: 5 | Selecionadas: 0…" at bounding box center [518, 210] width 736 height 333
click at [176, 167] on div at bounding box center [178, 173] width 13 height 13
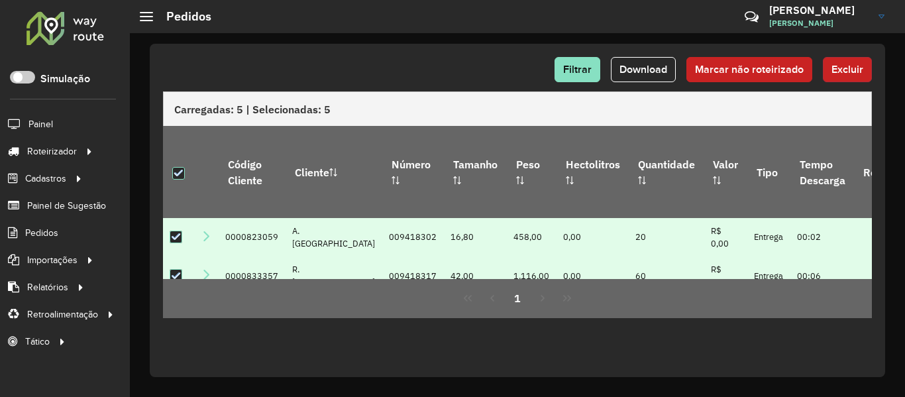
click at [869, 66] on button "Excluir" at bounding box center [847, 69] width 49 height 25
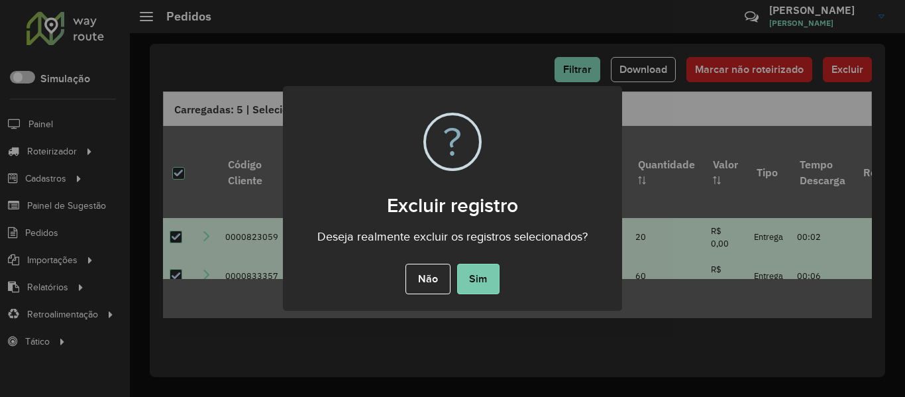
click at [469, 287] on button "Sim" at bounding box center [478, 279] width 42 height 30
